Goal: Task Accomplishment & Management: Manage account settings

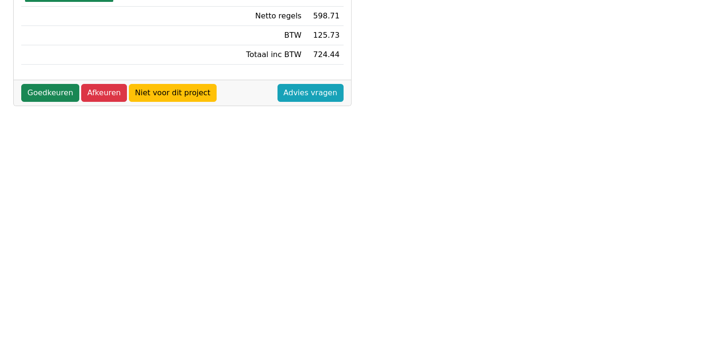
scroll to position [162, 0]
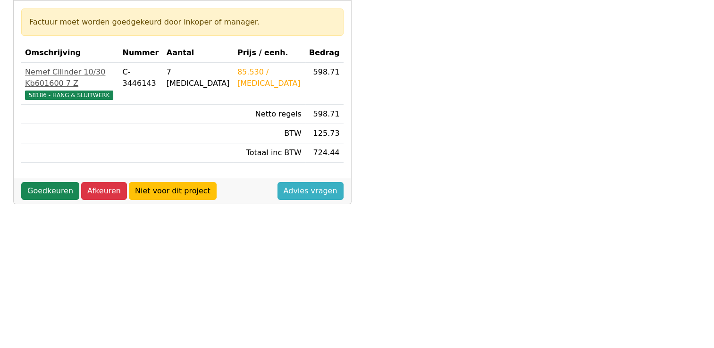
click at [314, 182] on link "Advies vragen" at bounding box center [310, 191] width 66 height 18
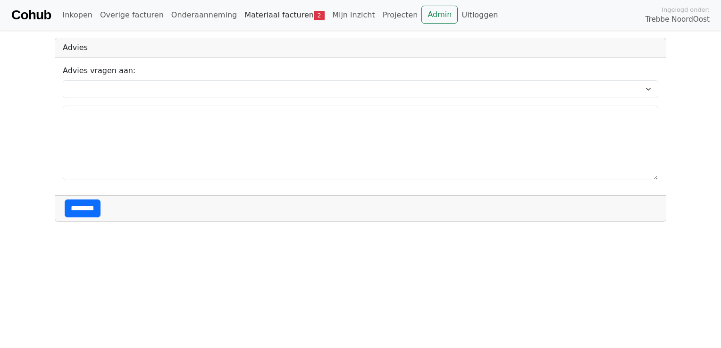
click at [258, 14] on link "Materiaal facturen 2" at bounding box center [285, 15] width 88 height 19
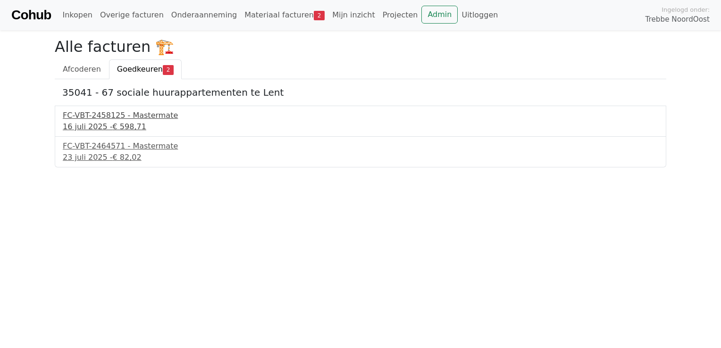
click at [113, 126] on span "€ 598,71" at bounding box center [130, 126] width 34 height 9
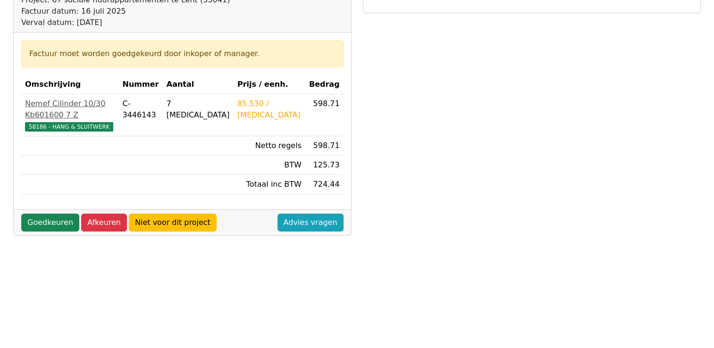
scroll to position [142, 0]
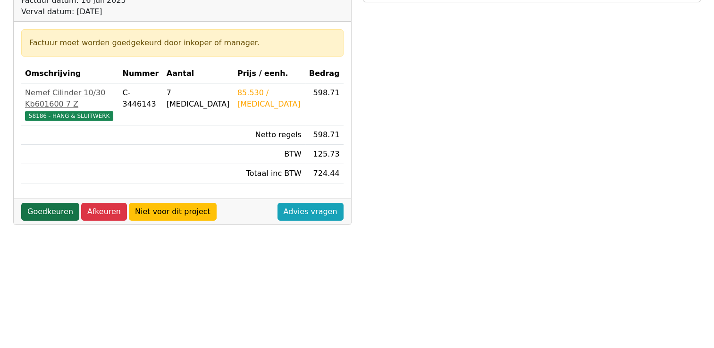
click at [53, 203] on link "Goedkeuren" at bounding box center [50, 212] width 58 height 18
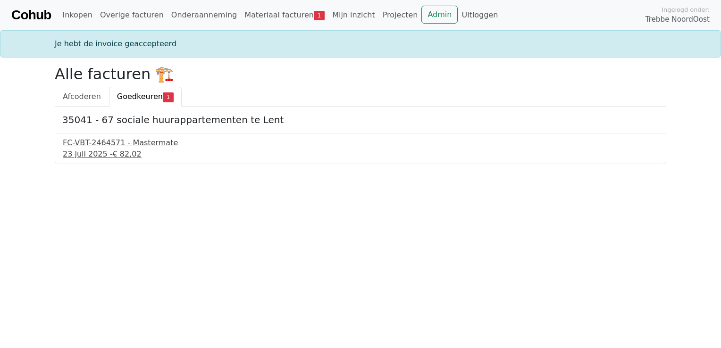
click at [104, 142] on div "FC-VBT-2464571 - Mastermate" at bounding box center [361, 142] width 596 height 11
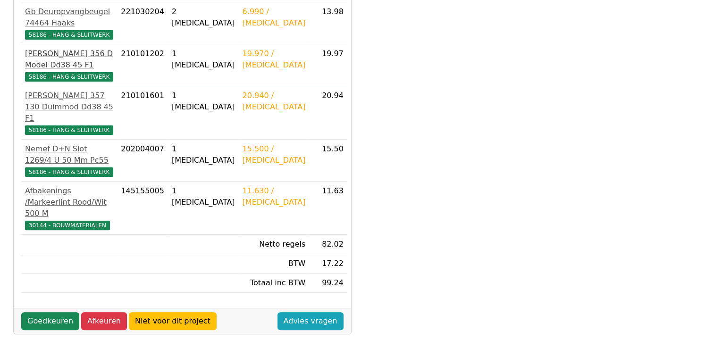
scroll to position [236, 0]
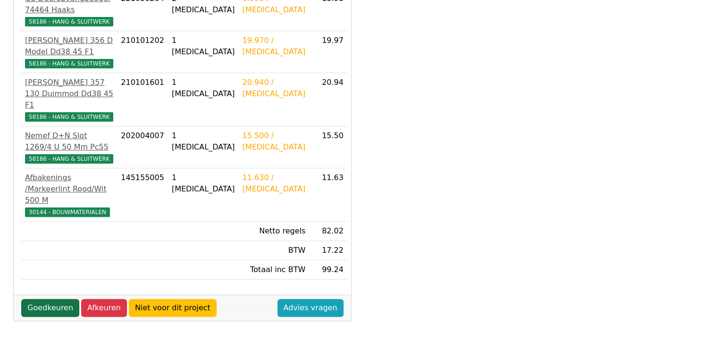
click at [43, 299] on link "Goedkeuren" at bounding box center [50, 308] width 58 height 18
